Goal: Information Seeking & Learning: Find specific fact

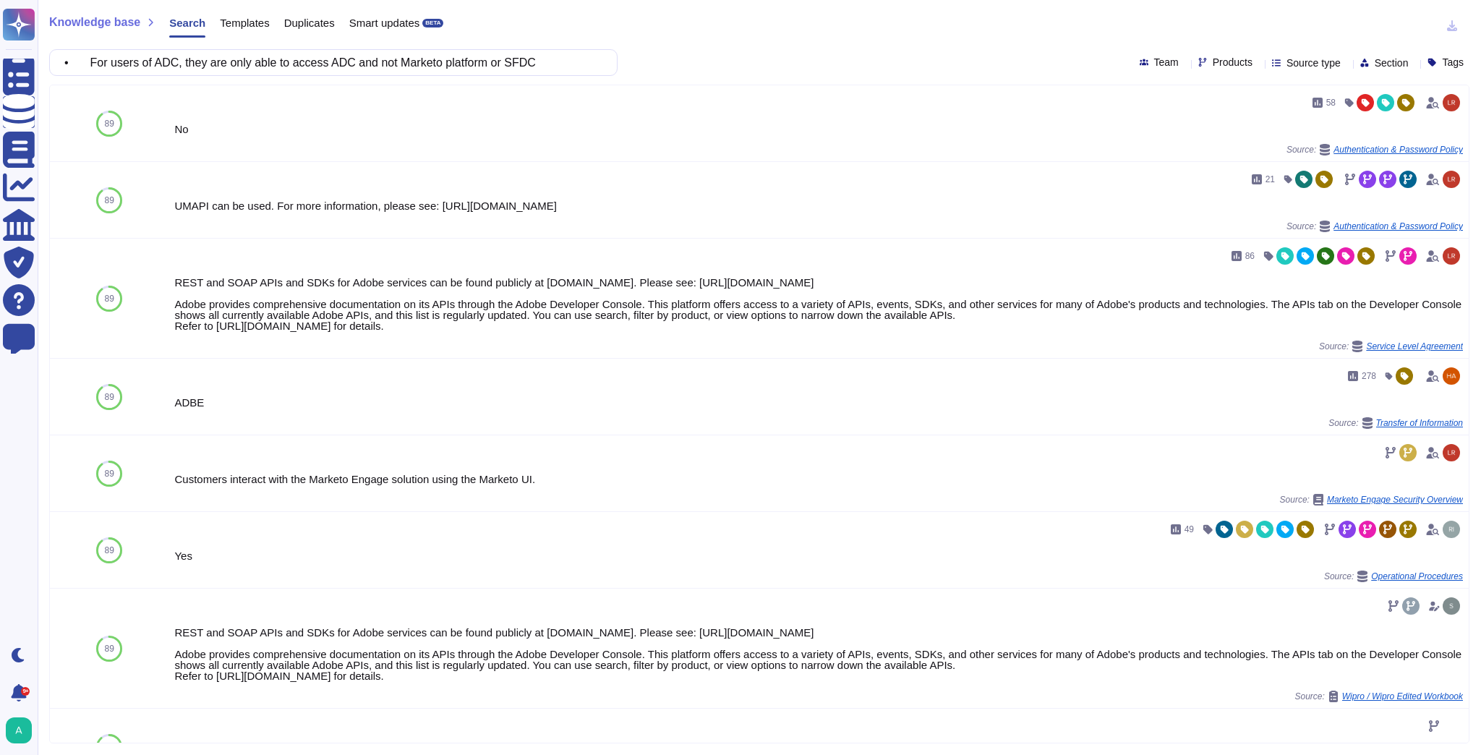
scroll to position [168, 0]
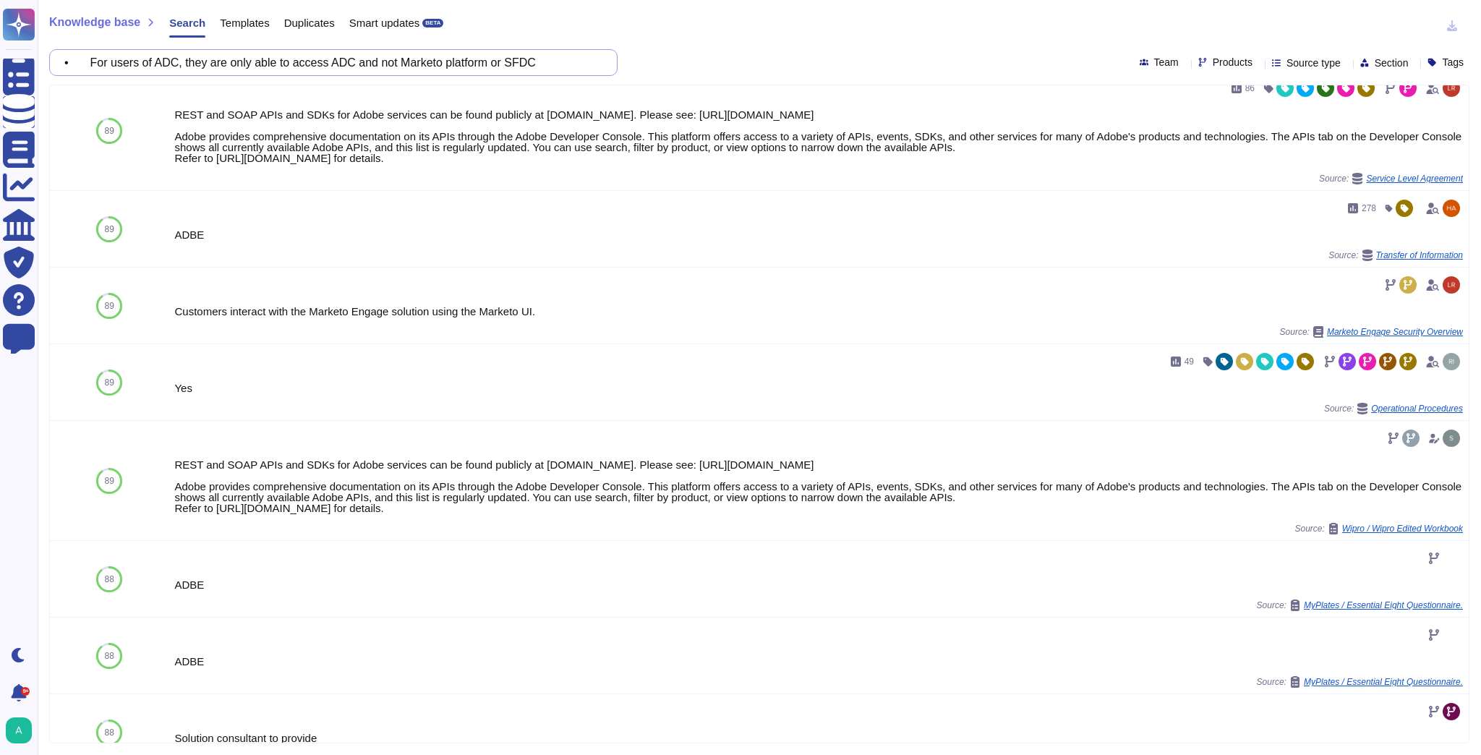
click at [250, 58] on input "• For users of ADC, they are only able to access ADC and not Marketo platform o…" at bounding box center [329, 62] width 545 height 25
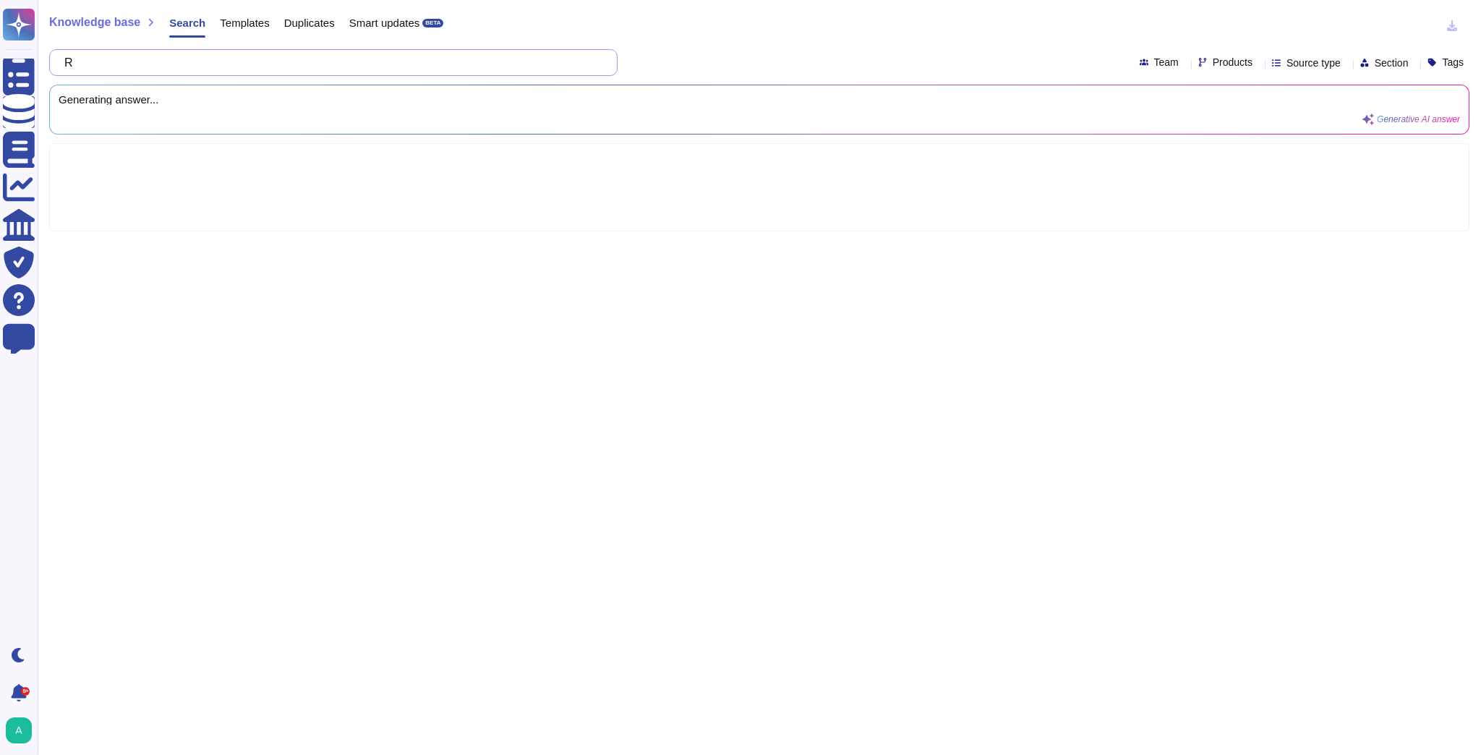
scroll to position [0, 0]
type input "RTO/RPO for AemAACS"
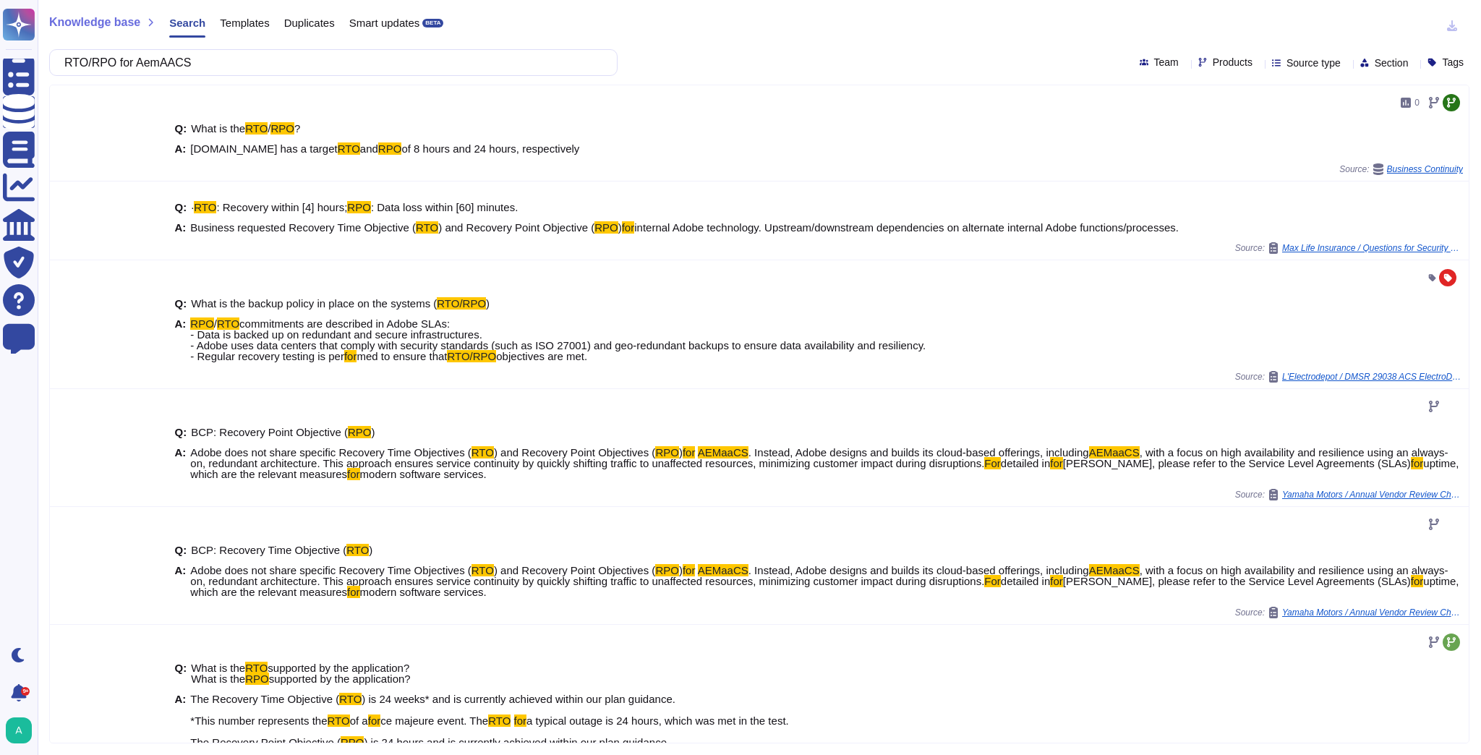
click at [1259, 179] on icon at bounding box center [1421, 271] width 324 height 185
type input "aem"
click at [1269, 126] on p "Experience Manager/" at bounding box center [1275, 124] width 124 height 9
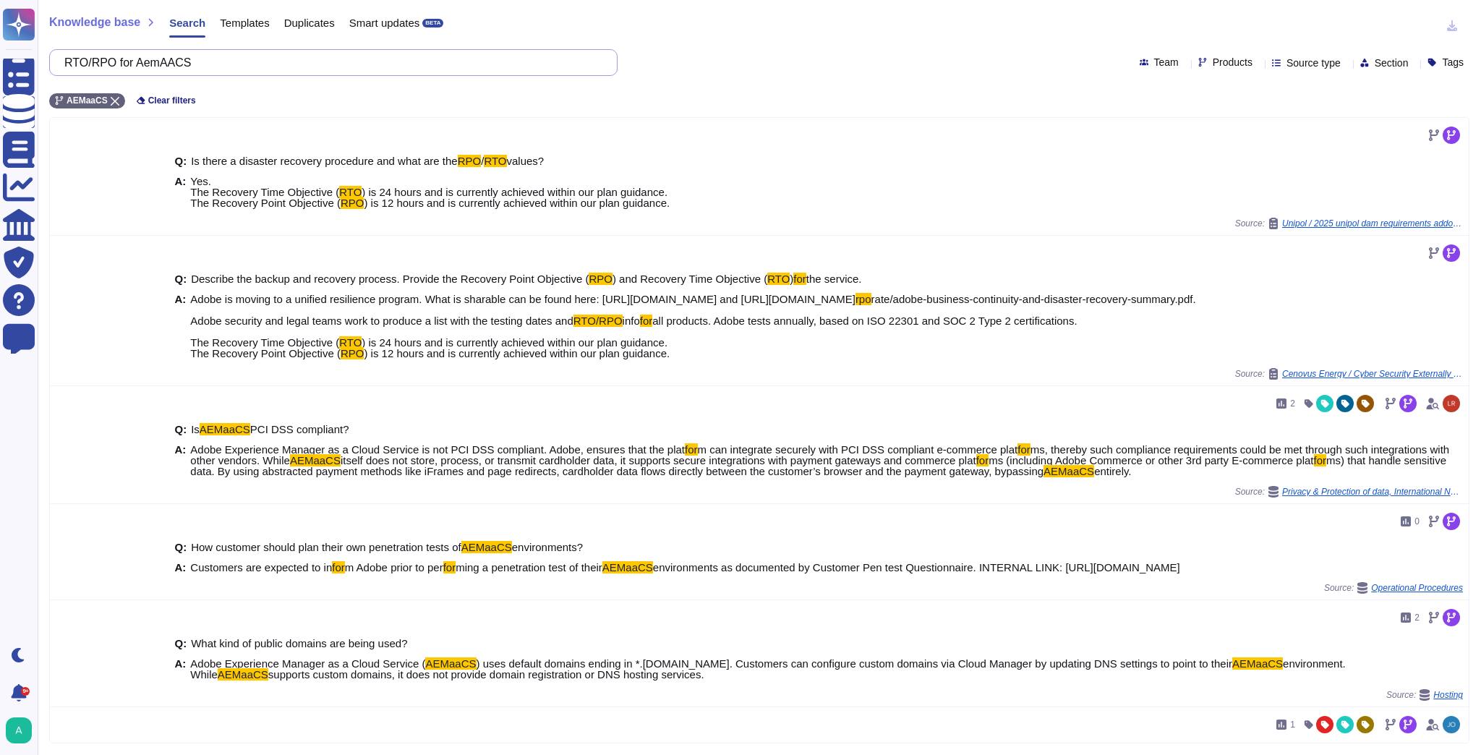
drag, startPoint x: 223, startPoint y: 61, endPoint x: 126, endPoint y: 60, distance: 97.7
click at [126, 60] on input "RTO/RPO for AemAACS" at bounding box center [329, 62] width 545 height 25
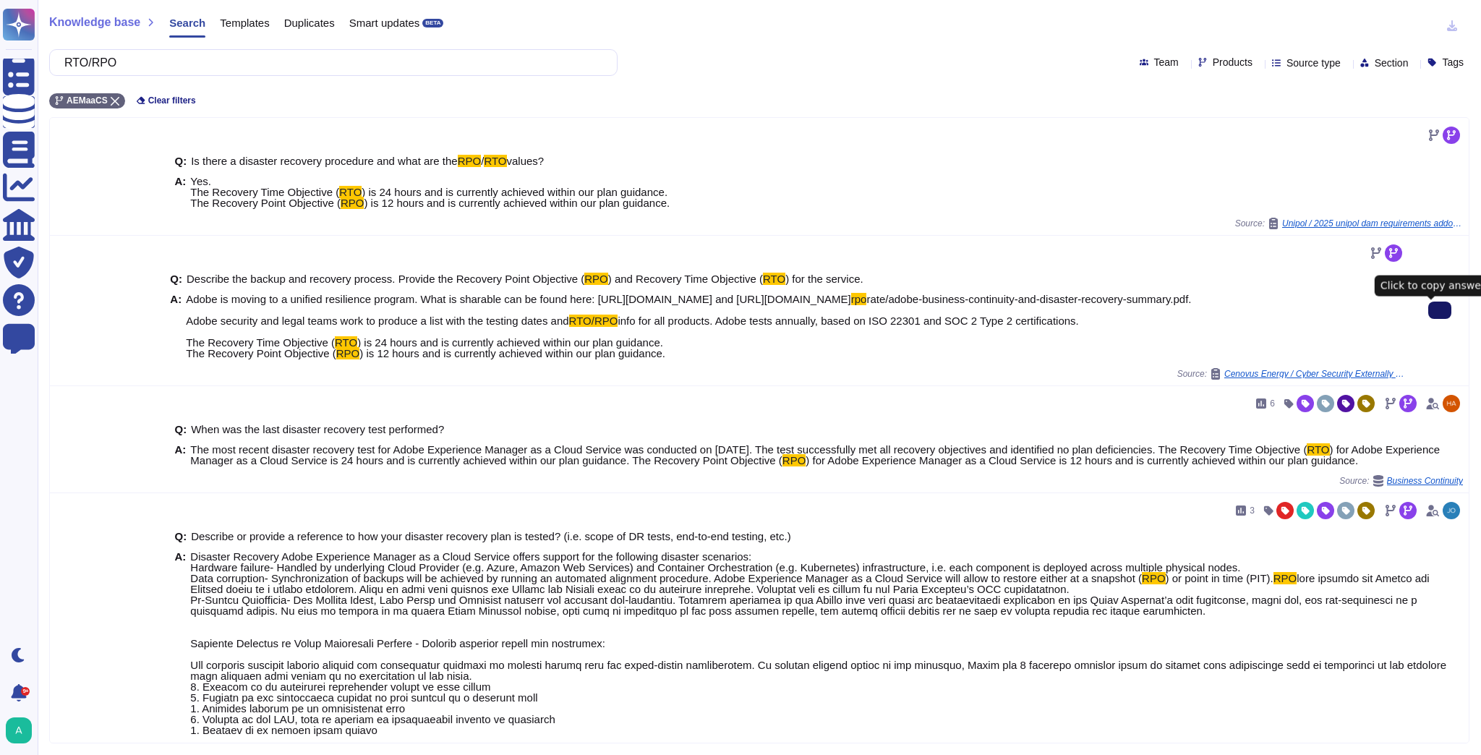
type input "RTO/RPO"
click at [1428, 319] on button at bounding box center [1439, 310] width 23 height 17
